Goal: Use online tool/utility: Use online tool/utility

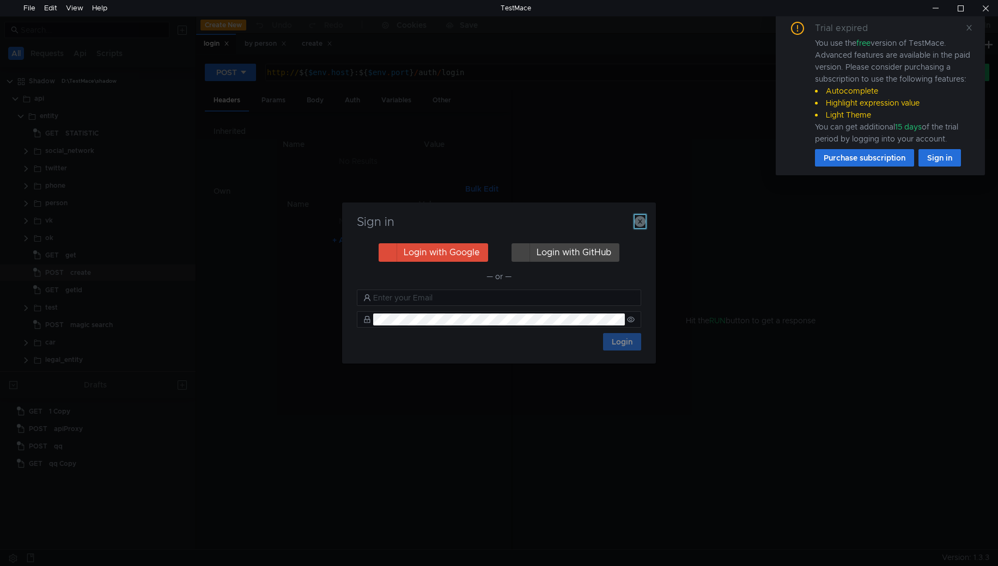
click at [637, 222] on icon "button" at bounding box center [639, 221] width 11 height 11
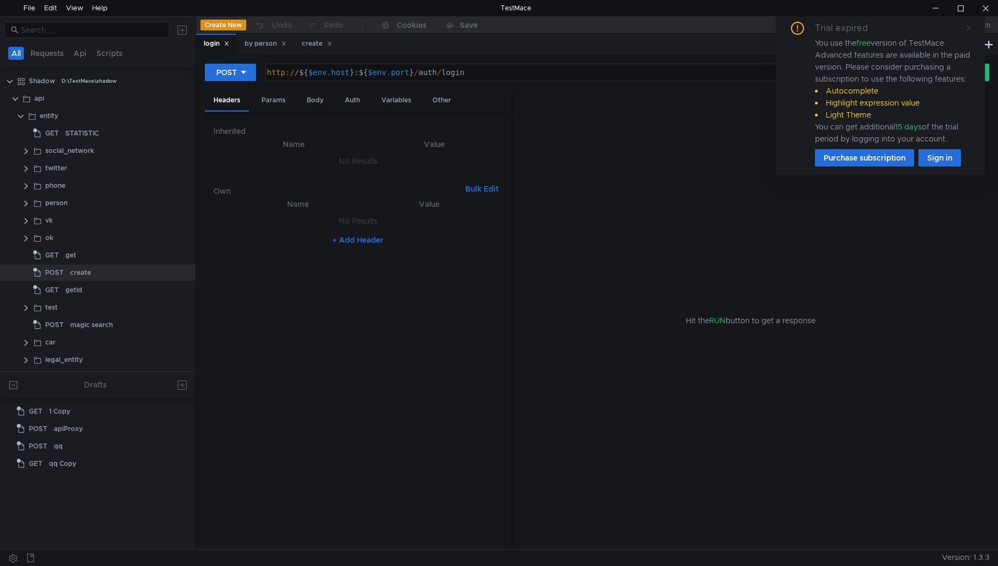
click at [969, 29] on icon at bounding box center [969, 28] width 8 height 8
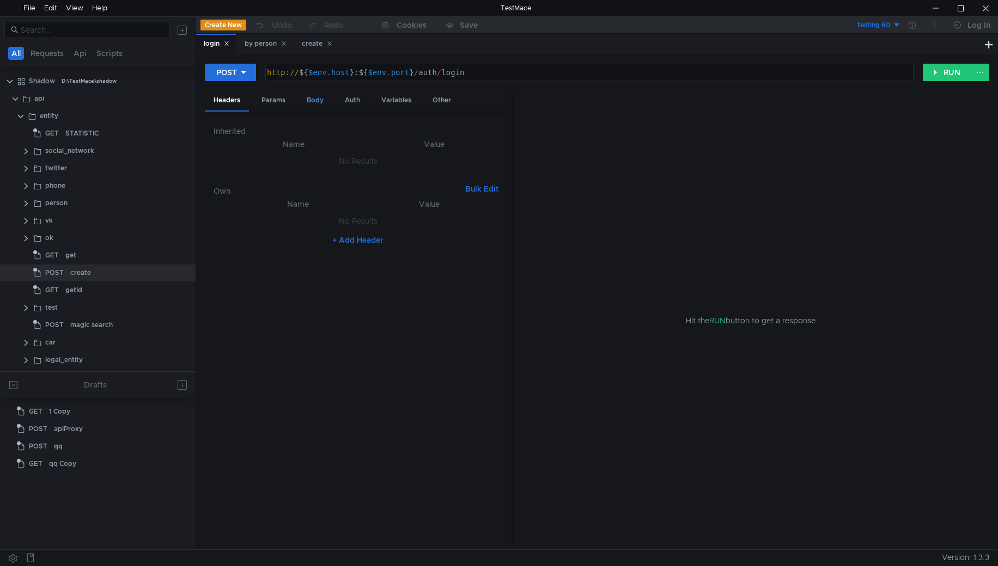
click at [319, 98] on div "Body" at bounding box center [315, 100] width 34 height 20
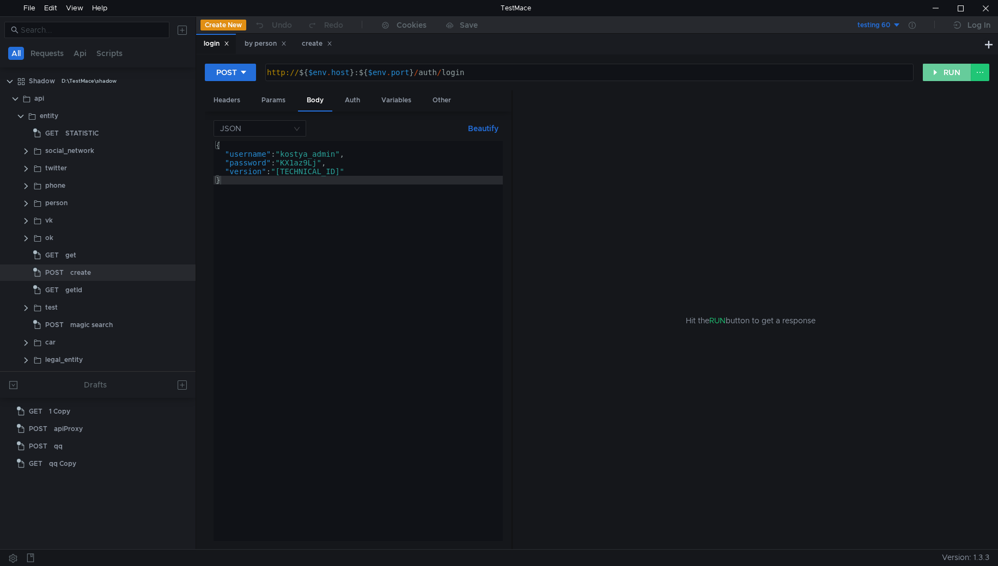
click at [956, 75] on button "RUN" at bounding box center [947, 72] width 48 height 17
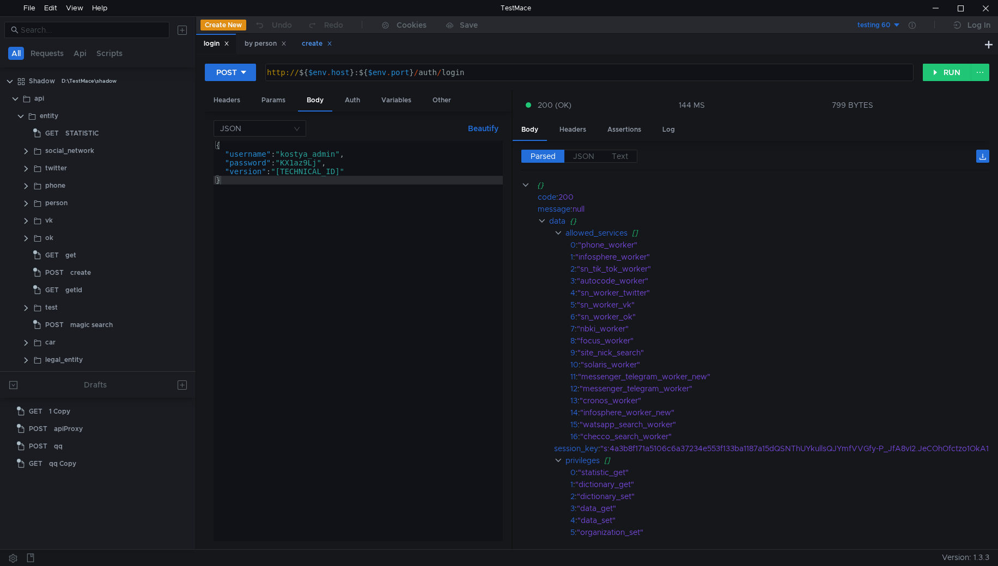
click at [314, 46] on div "create" at bounding box center [317, 43] width 30 height 11
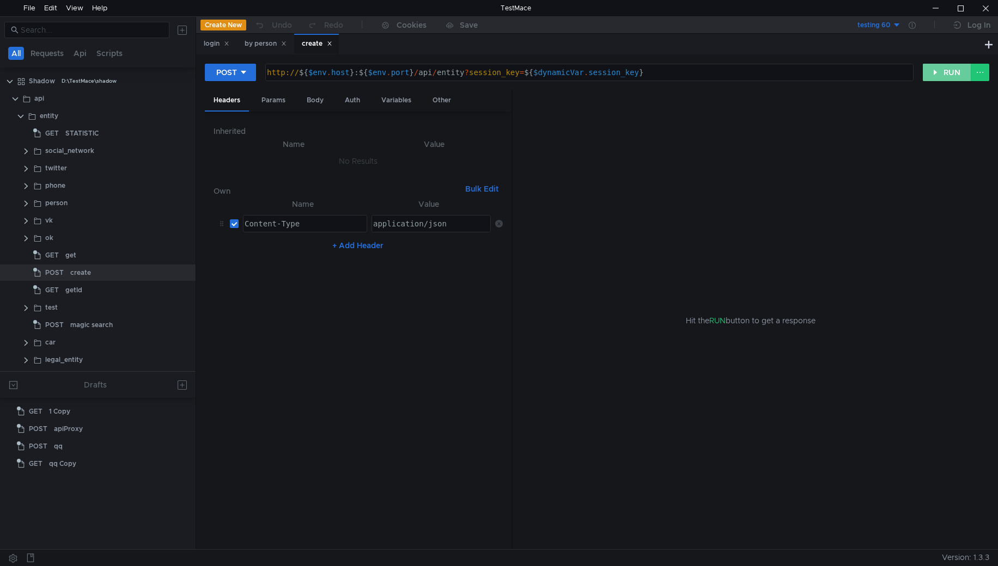
click at [943, 72] on button "RUN" at bounding box center [947, 72] width 48 height 17
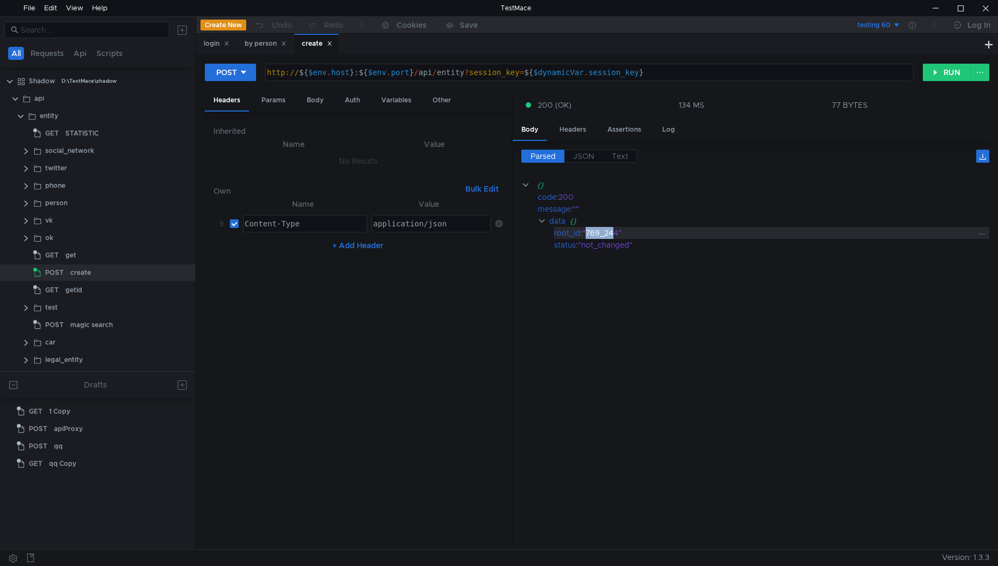
drag, startPoint x: 587, startPoint y: 234, endPoint x: 616, endPoint y: 234, distance: 28.9
click at [616, 234] on div ""769_244"" at bounding box center [778, 233] width 392 height 12
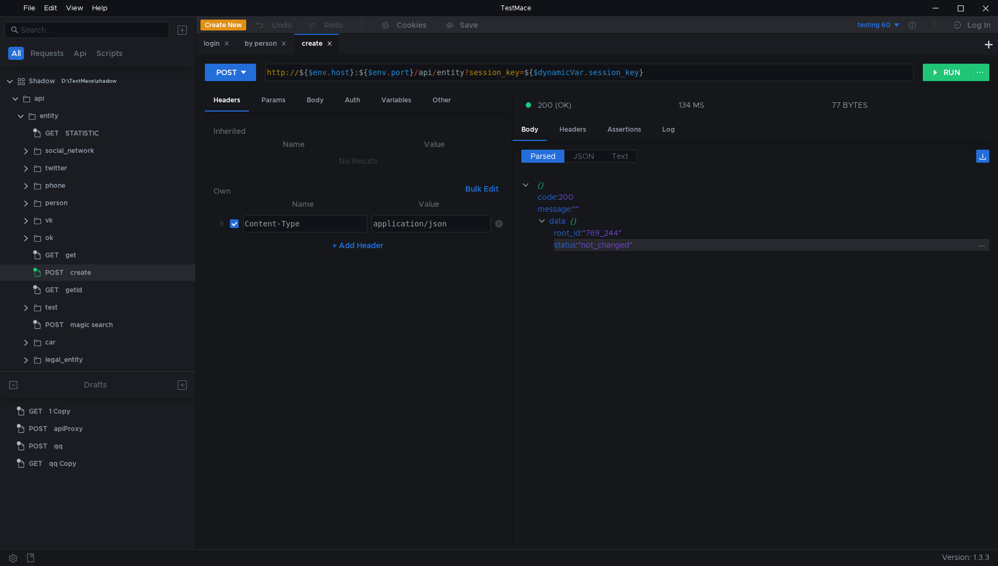
click at [613, 246] on div ""not_changed"" at bounding box center [776, 245] width 396 height 12
click at [613, 247] on div ""not_changed"" at bounding box center [776, 245] width 396 height 12
click at [319, 101] on div "Body" at bounding box center [315, 100] width 34 height 20
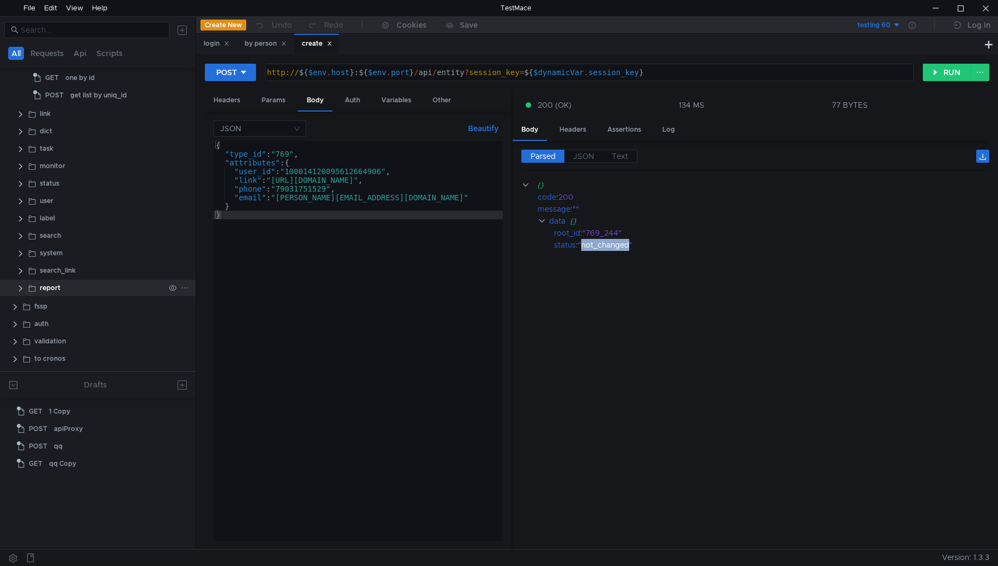
scroll to position [436, 0]
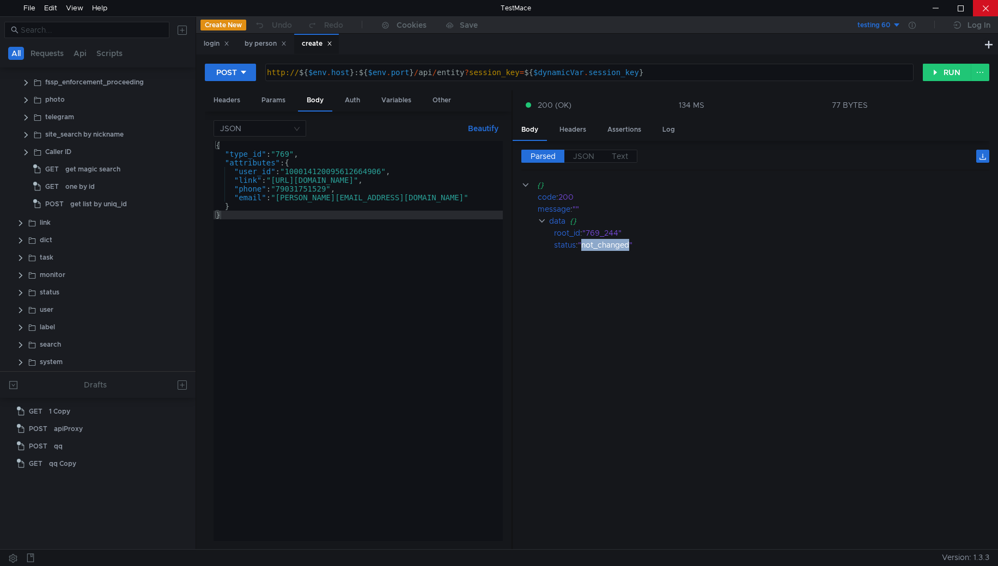
click at [982, 11] on div at bounding box center [985, 8] width 25 height 16
